Goal: Find specific page/section: Find specific page/section

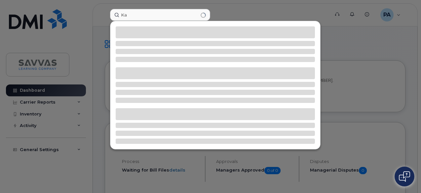
type input "K"
type input "E"
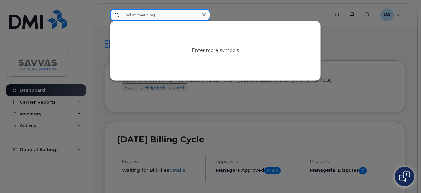
paste input "[PERSON_NAME]"
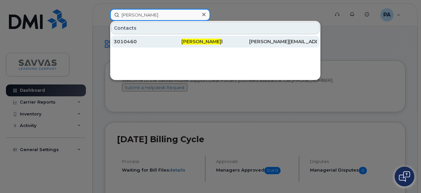
type input "Michael Hil"
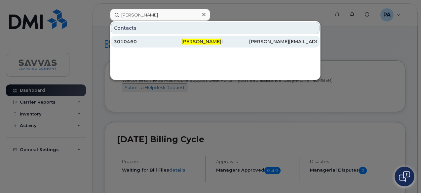
click at [199, 41] on span "Michael Hil" at bounding box center [201, 42] width 40 height 6
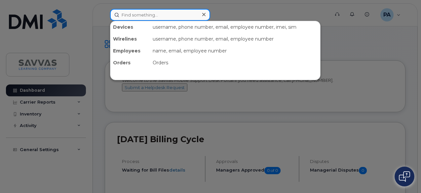
click at [141, 12] on input at bounding box center [160, 15] width 100 height 12
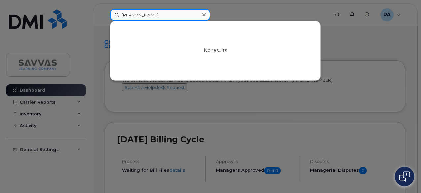
click at [167, 12] on input "[PERSON_NAME]" at bounding box center [160, 15] width 100 height 12
type input "K"
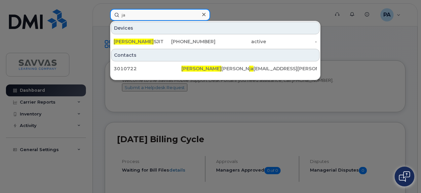
type input "j"
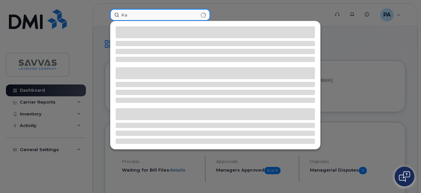
type input "K"
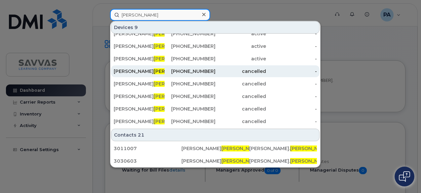
scroll to position [21, 0]
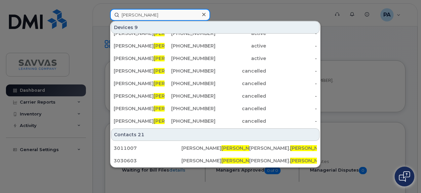
click at [126, 14] on input "[PERSON_NAME]" at bounding box center [160, 15] width 100 height 12
paste input "[PERSON_NAME]"
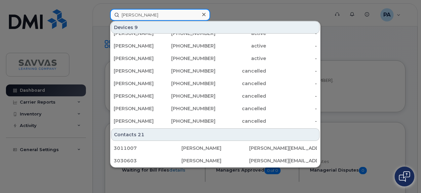
scroll to position [0, 0]
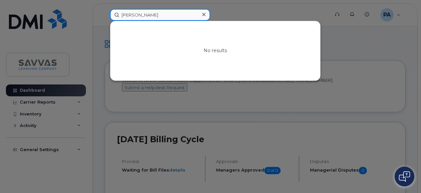
type input "[PERSON_NAME]"
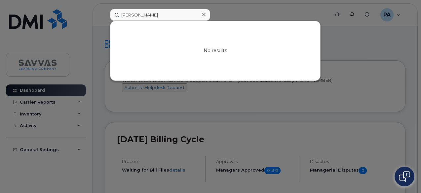
click at [204, 12] on icon at bounding box center [203, 14] width 3 height 5
